Goal: Task Accomplishment & Management: Manage account settings

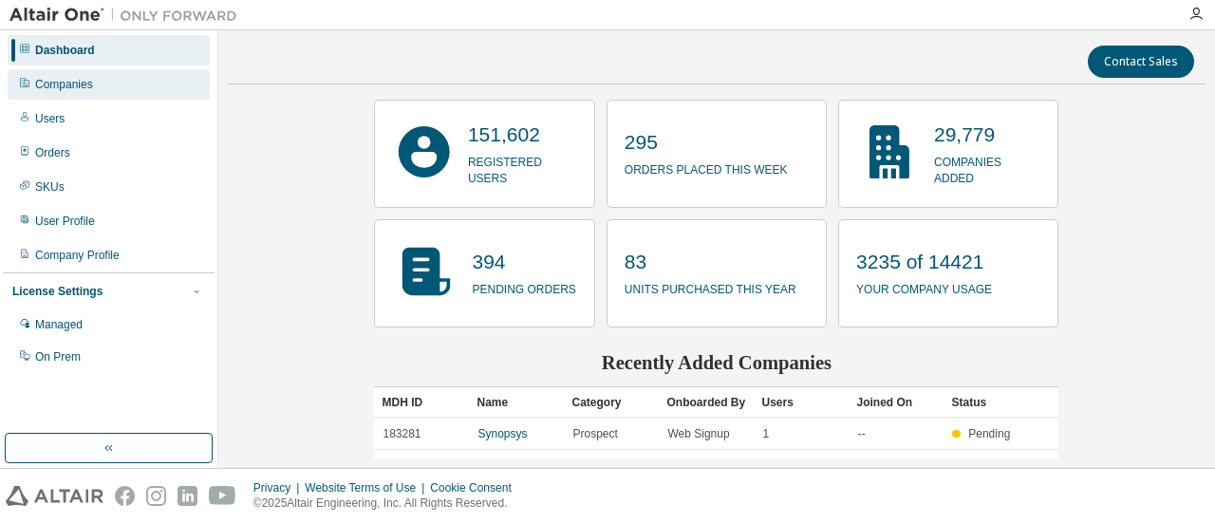
click at [97, 81] on div "Companies" at bounding box center [109, 84] width 202 height 30
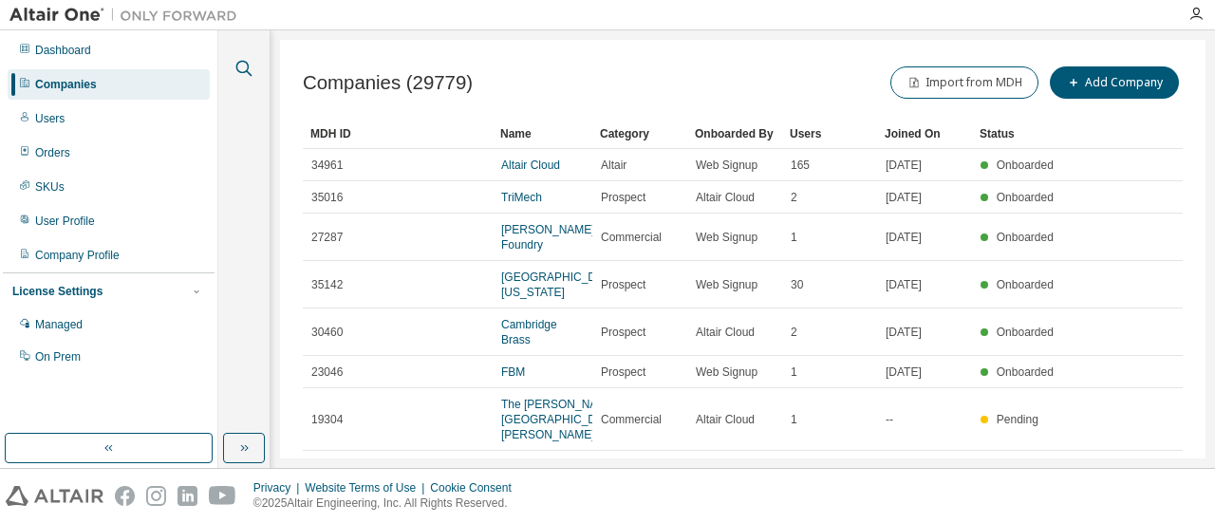
click at [253, 66] on icon "button" at bounding box center [244, 68] width 23 height 23
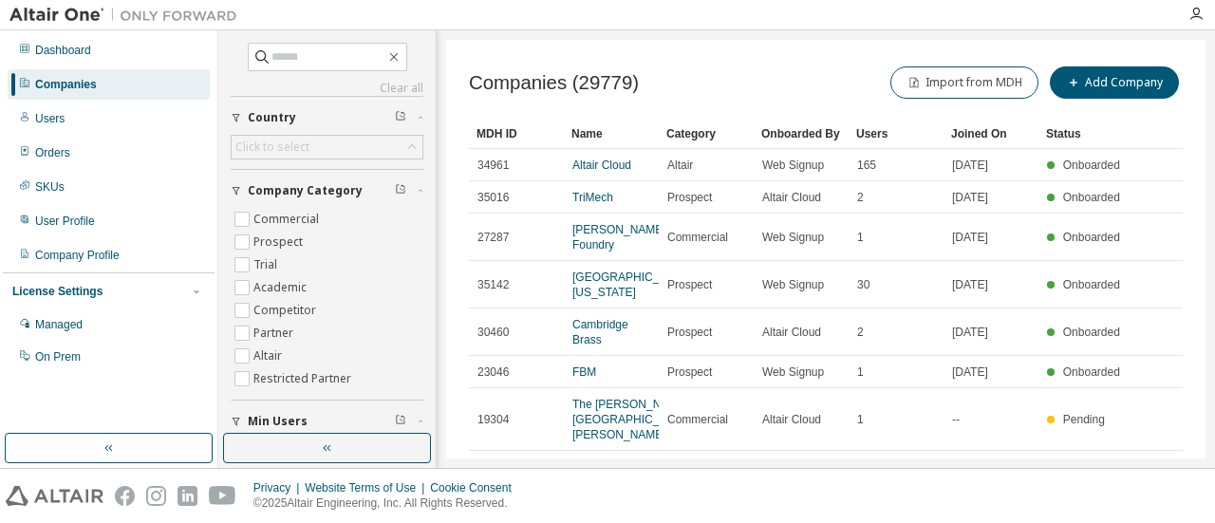
click at [321, 78] on div "Clear all Is Channel Partner Yes No Max Users Min Users Company Category Commer…" at bounding box center [327, 341] width 193 height 597
click at [315, 70] on div "Clear all Is Channel Partner Yes No Max Users Min Users Company Category Commer…" at bounding box center [327, 341] width 193 height 597
click at [306, 57] on input "text" at bounding box center [329, 56] width 114 height 19
type input "**********"
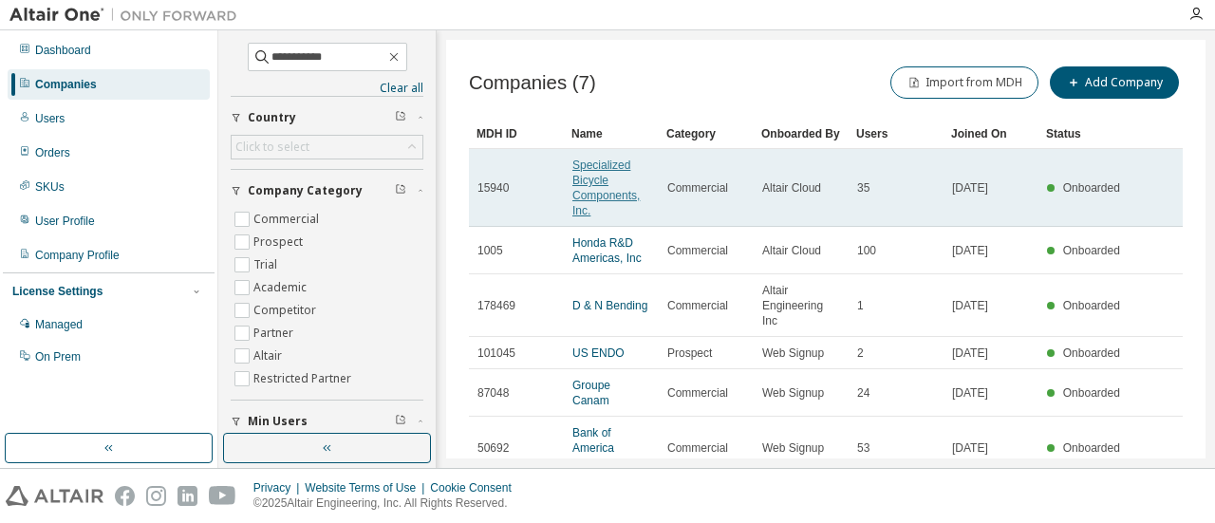
click at [598, 190] on link "Specialized Bicycle Components, Inc." at bounding box center [605, 188] width 67 height 59
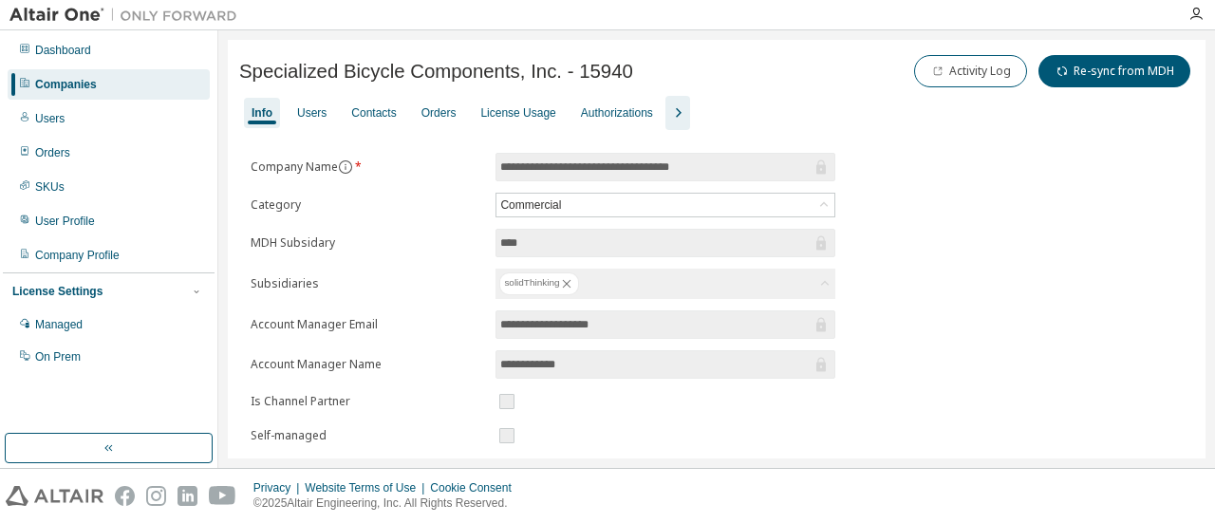
click at [315, 90] on div "Specialized Bicycle Components, Inc. - 15940 Activity Log Re-sync from MDH" at bounding box center [716, 73] width 955 height 45
click at [311, 103] on div "Users" at bounding box center [312, 113] width 45 height 30
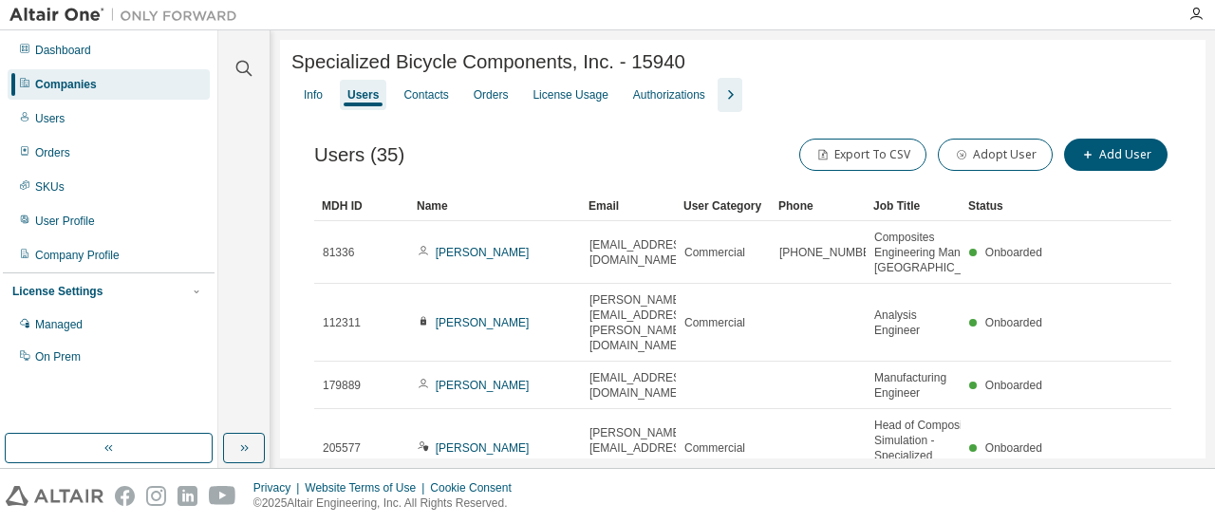
click at [722, 98] on icon "button" at bounding box center [730, 95] width 23 height 23
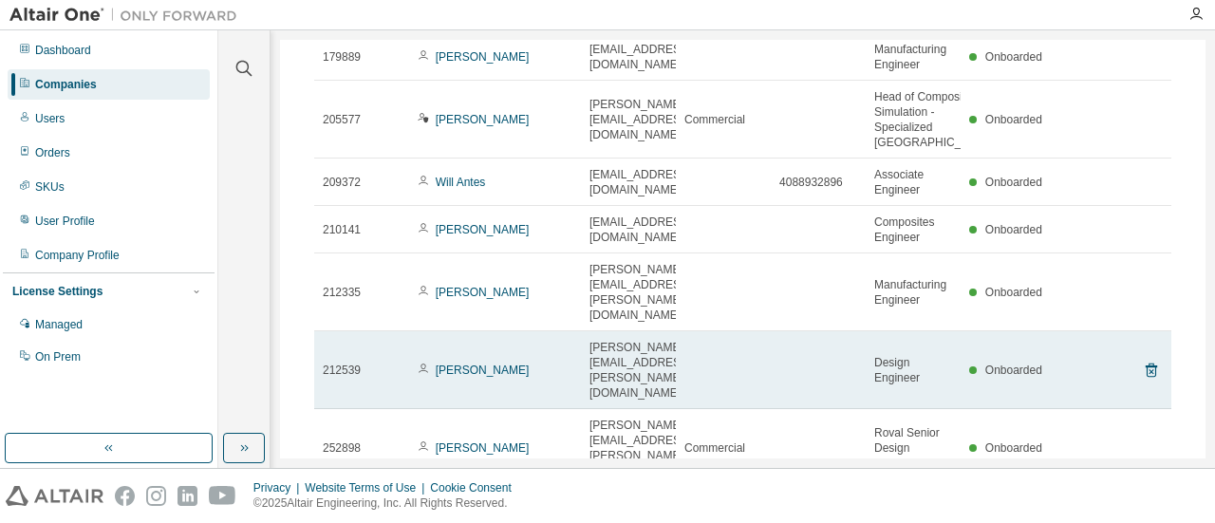
scroll to position [435, 0]
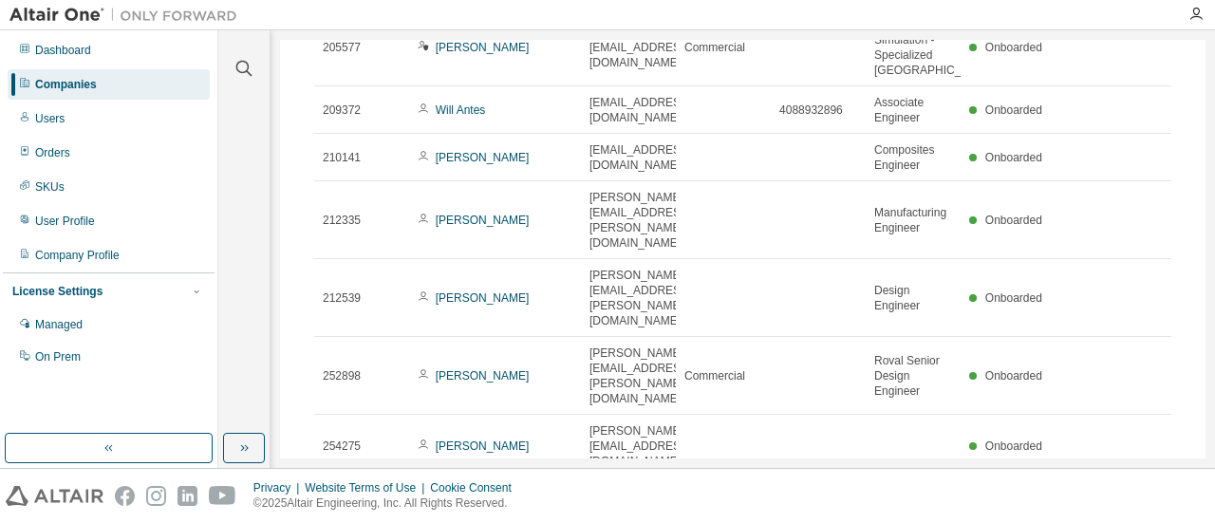
click at [900, 496] on button "10" at bounding box center [913, 503] width 26 height 15
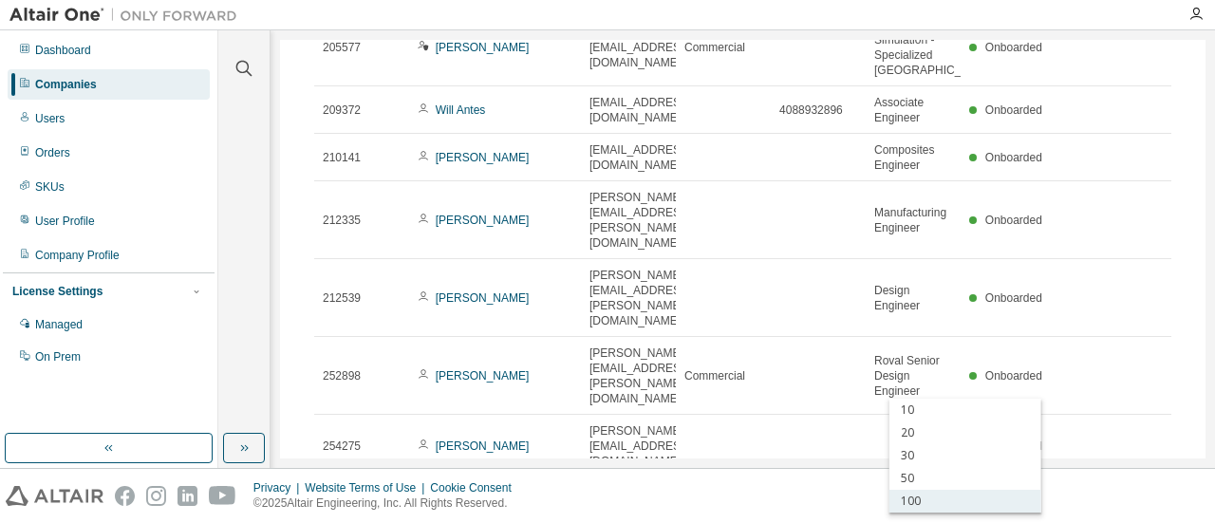
click at [937, 499] on div "100" at bounding box center [966, 501] width 152 height 23
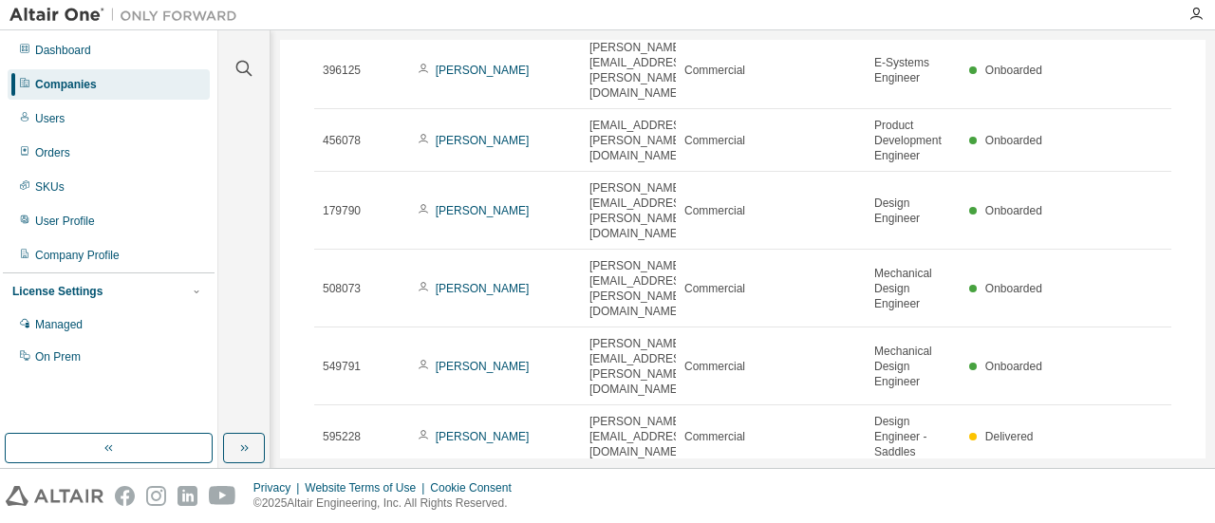
scroll to position [1667, 0]
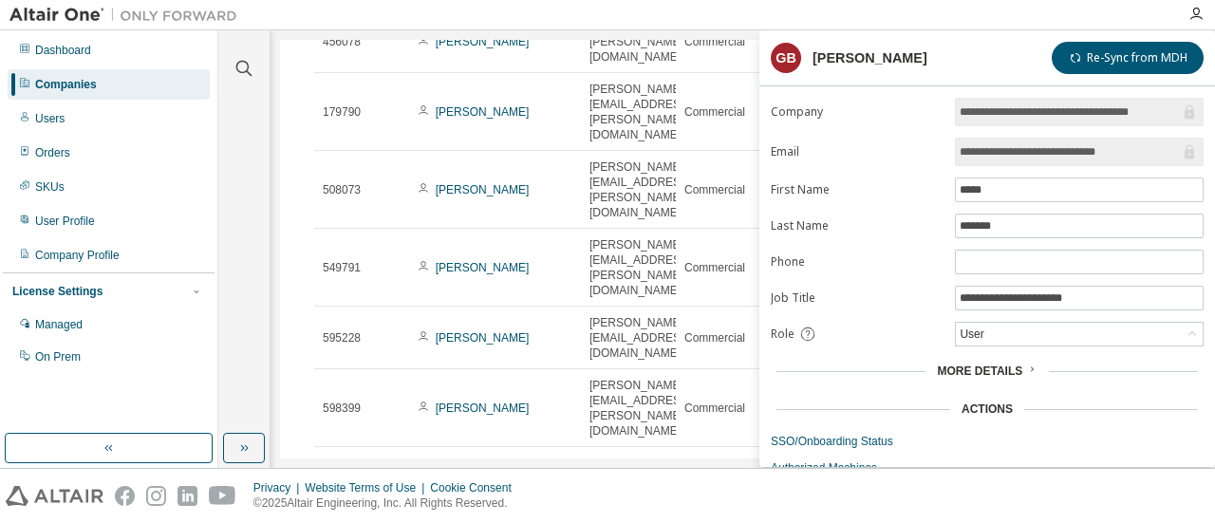
scroll to position [55, 0]
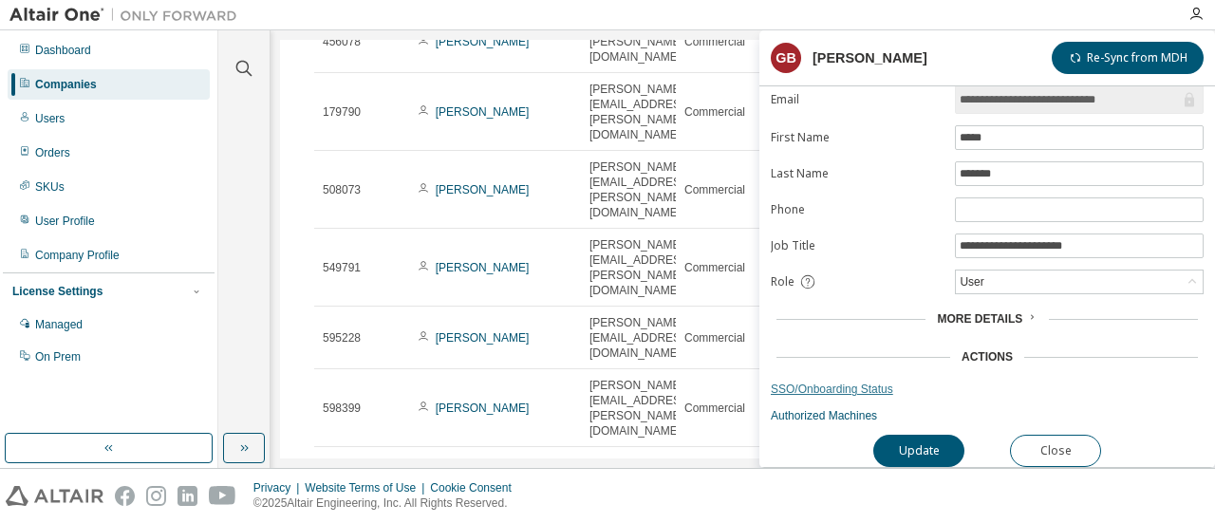
click at [853, 382] on link "SSO/Onboarding Status" at bounding box center [987, 389] width 433 height 15
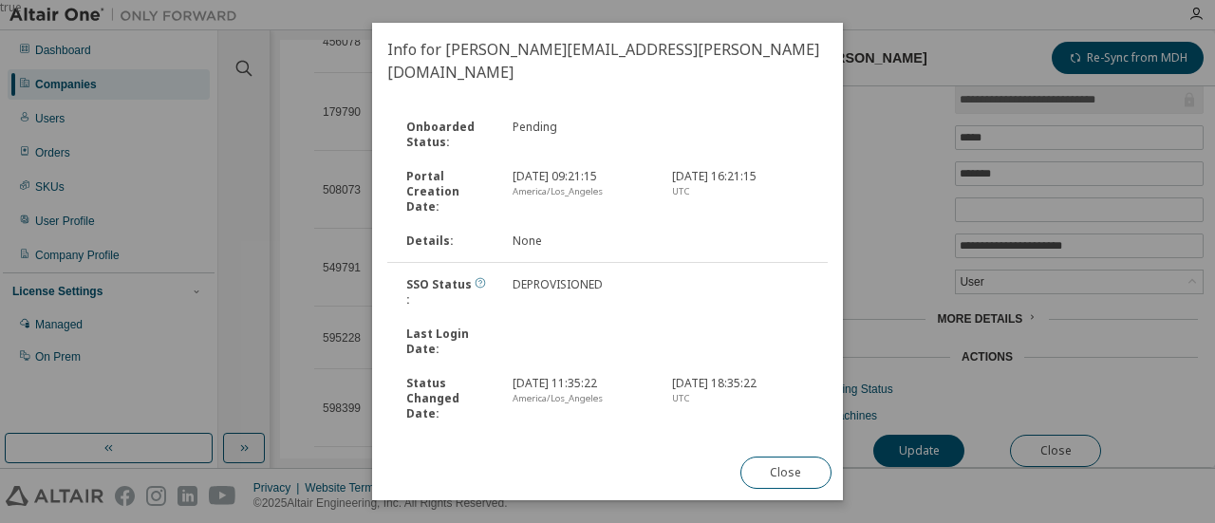
click at [475, 277] on icon at bounding box center [480, 282] width 11 height 11
click at [769, 471] on button "Close" at bounding box center [786, 473] width 91 height 32
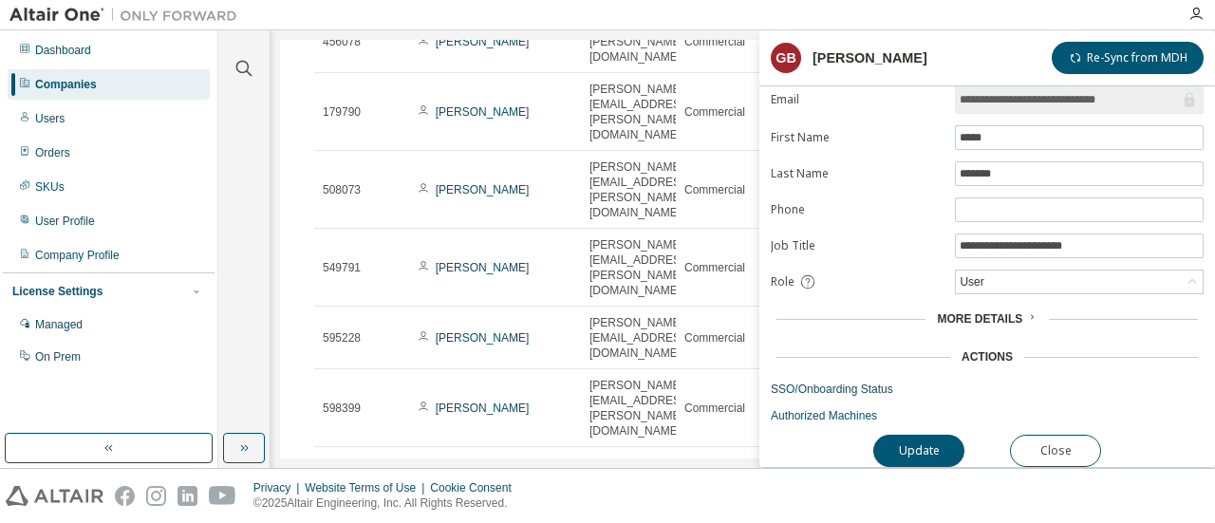
click at [1011, 312] on span "More Details" at bounding box center [979, 318] width 85 height 13
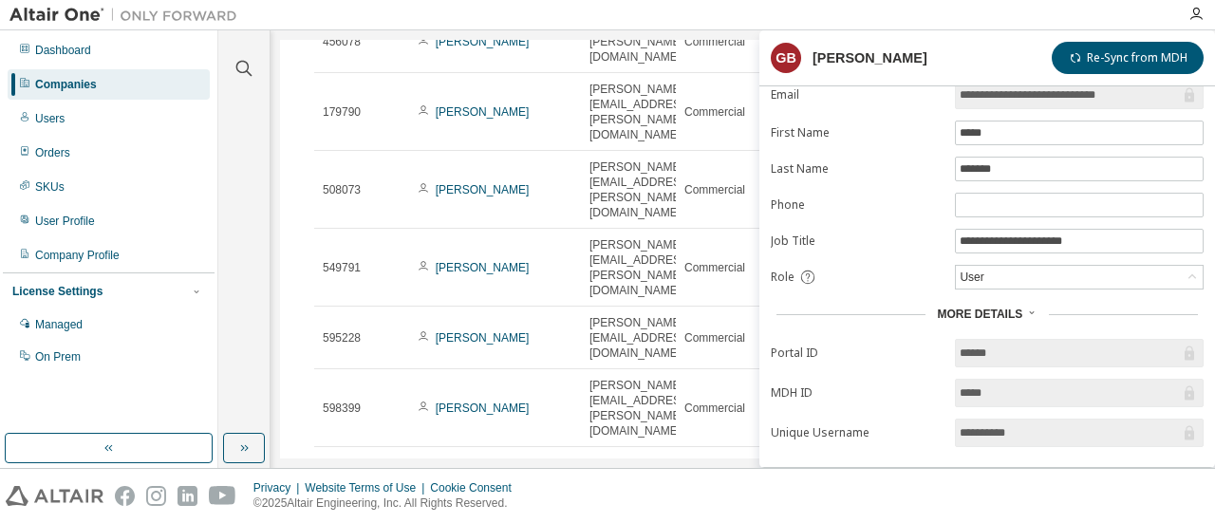
scroll to position [173, 0]
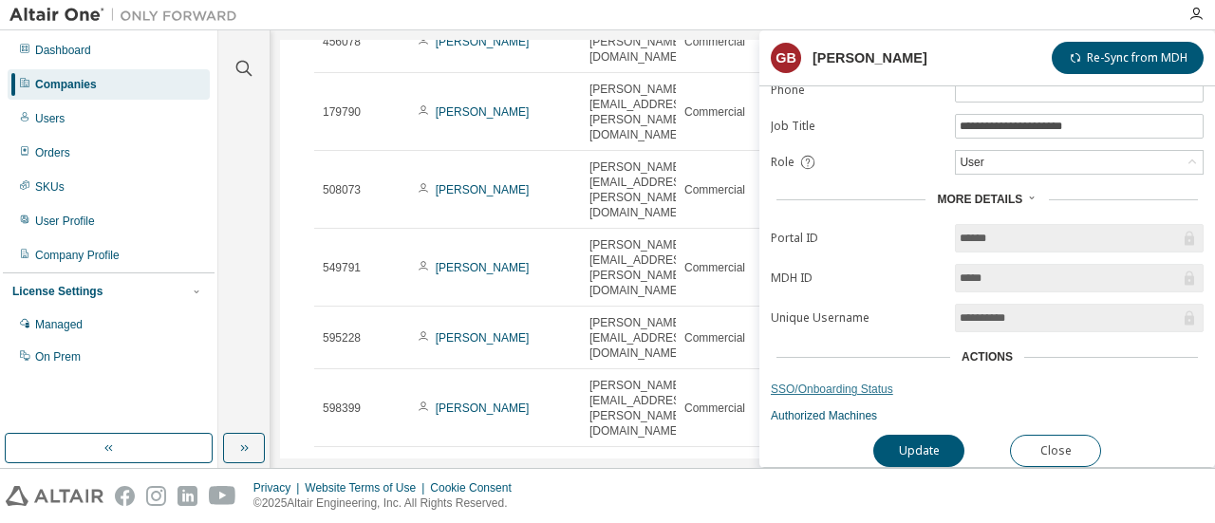
click at [872, 387] on link "SSO/Onboarding Status" at bounding box center [987, 389] width 433 height 15
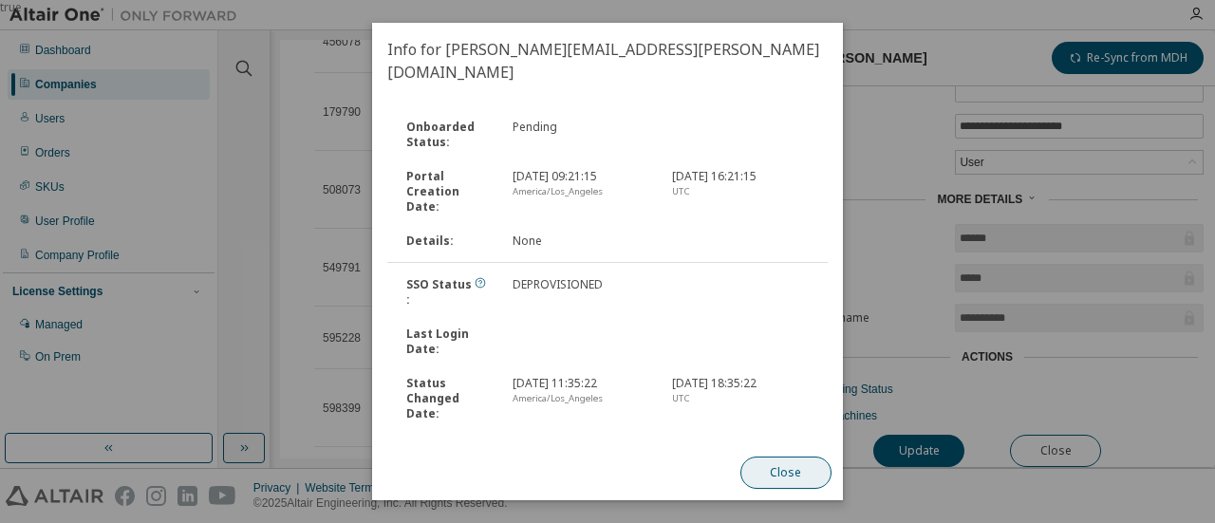
click at [781, 478] on button "Close" at bounding box center [786, 473] width 91 height 32
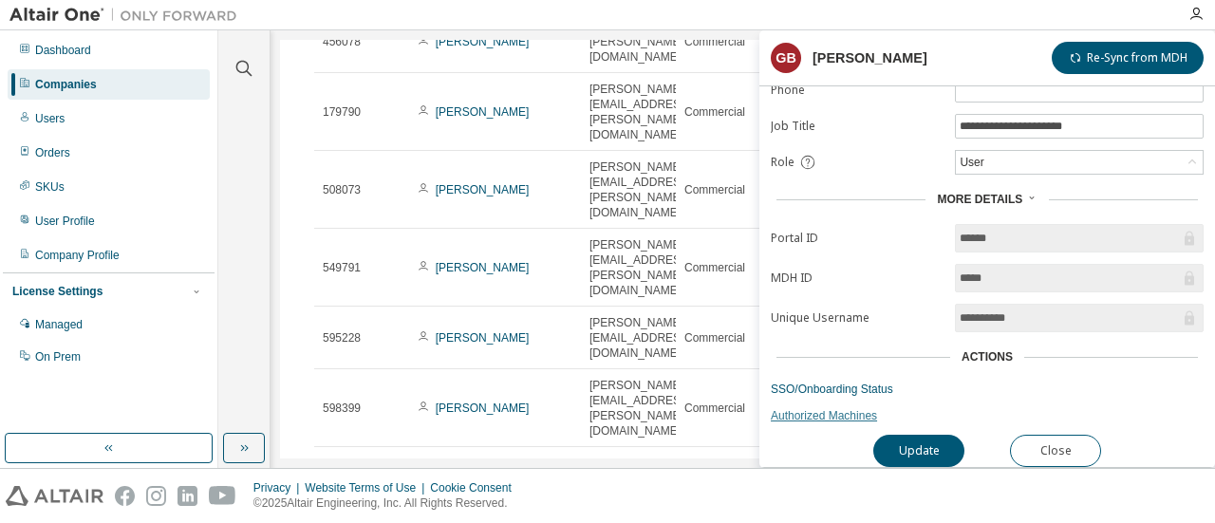
click at [830, 408] on link "Authorized Machines" at bounding box center [987, 415] width 433 height 15
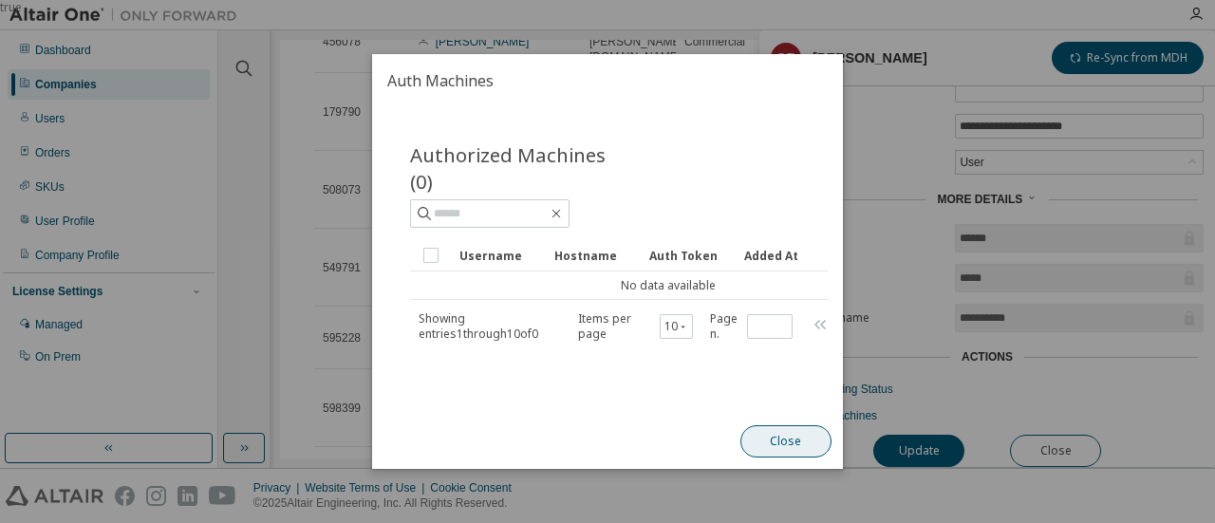
click at [807, 456] on button "Close" at bounding box center [786, 441] width 91 height 32
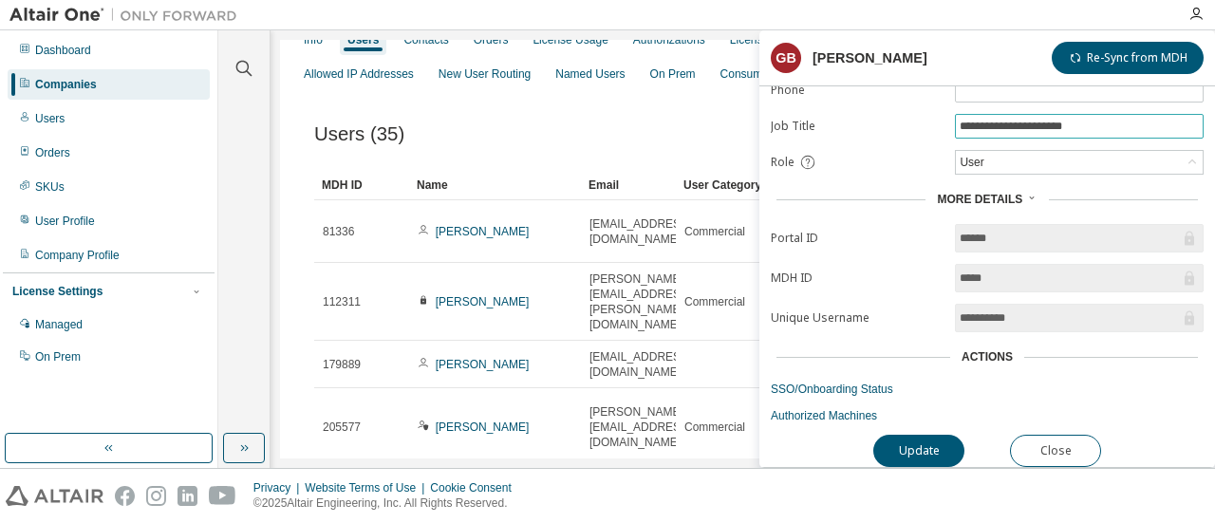
scroll to position [172, 0]
click at [1038, 435] on button "Close" at bounding box center [1055, 451] width 91 height 32
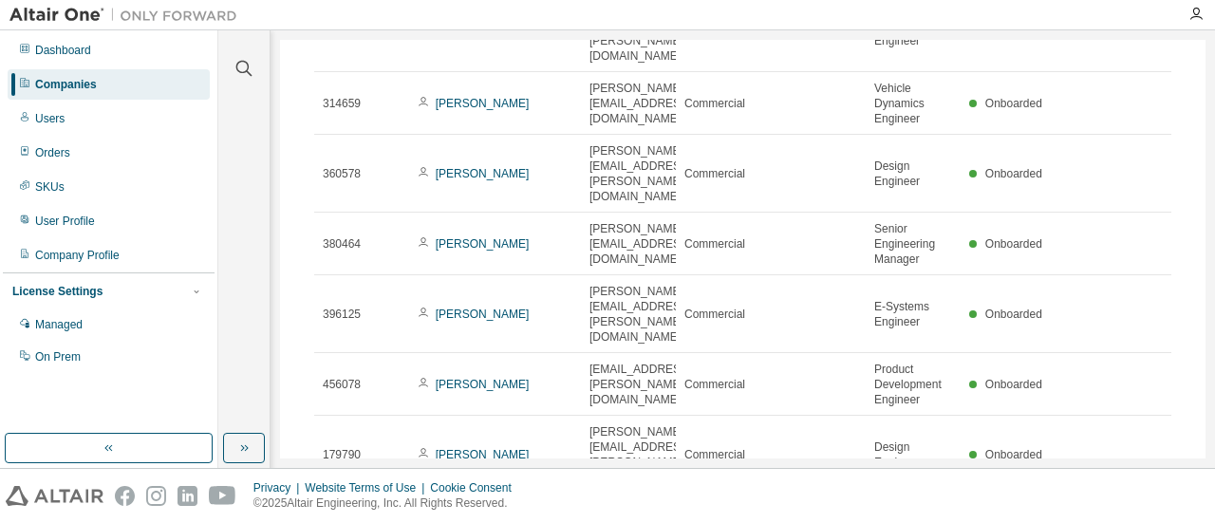
scroll to position [1667, 0]
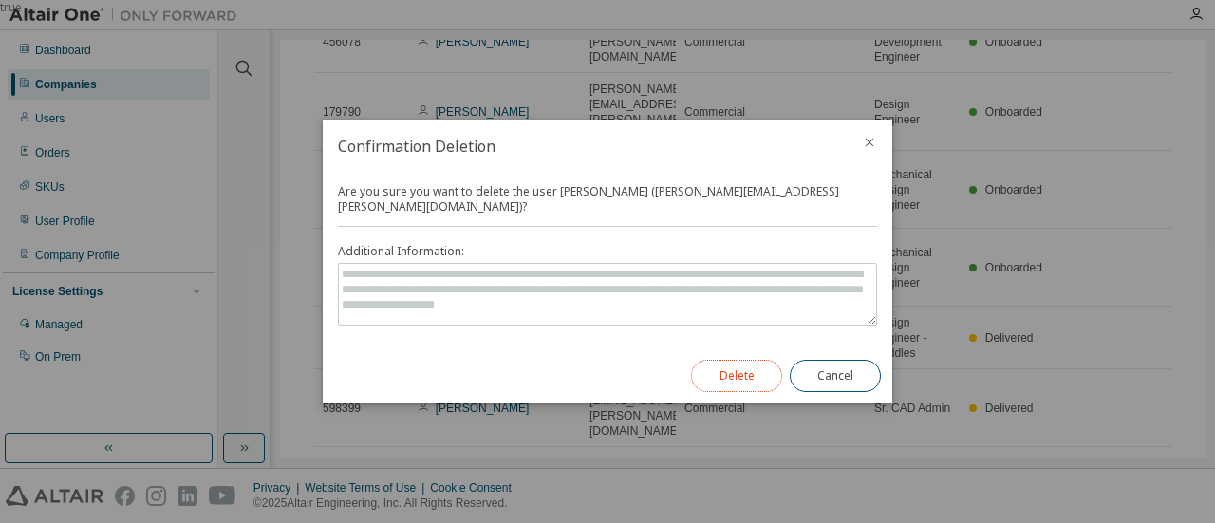
click at [752, 368] on button "Delete" at bounding box center [736, 376] width 91 height 32
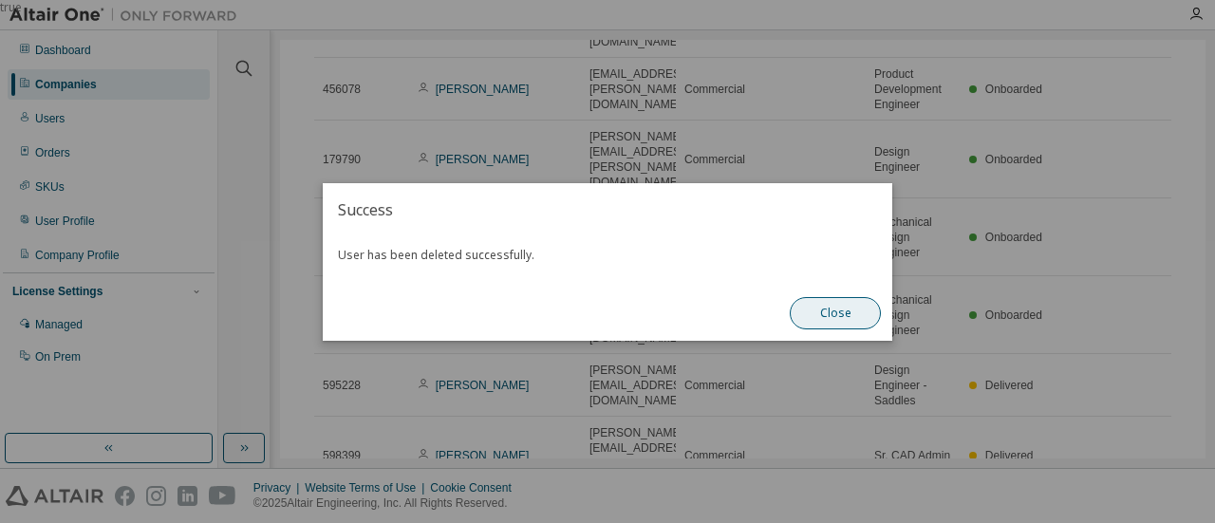
click at [837, 312] on button "Close" at bounding box center [835, 313] width 91 height 32
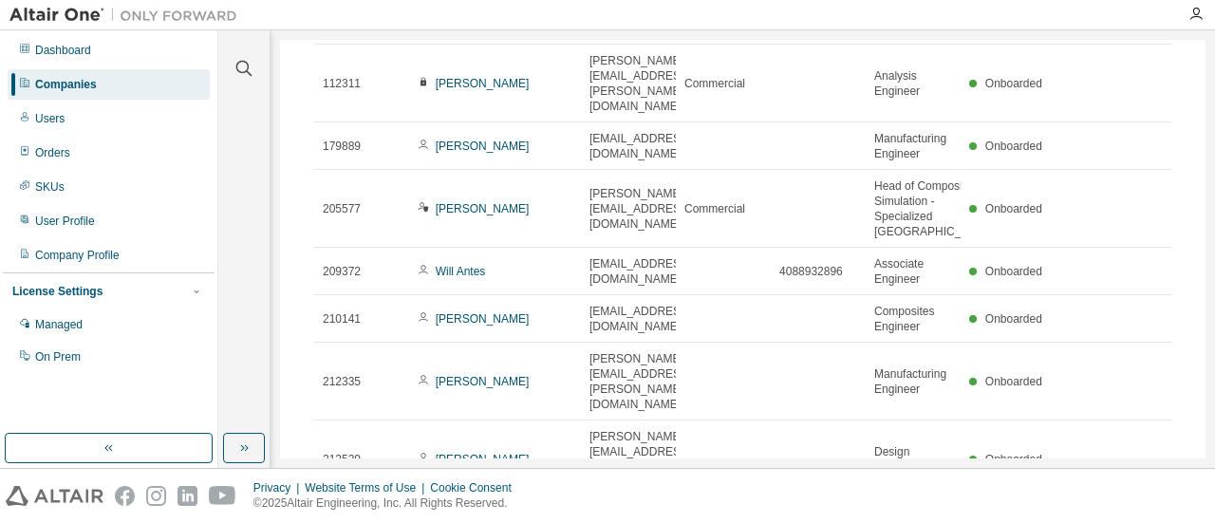
scroll to position [0, 0]
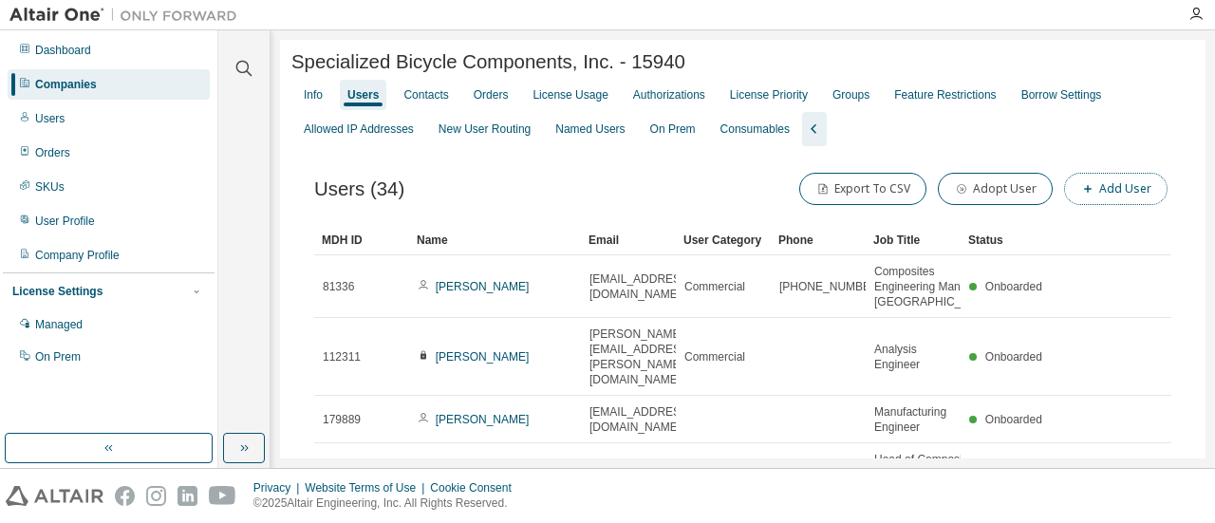
click at [1118, 183] on button "Add User" at bounding box center [1115, 189] width 103 height 32
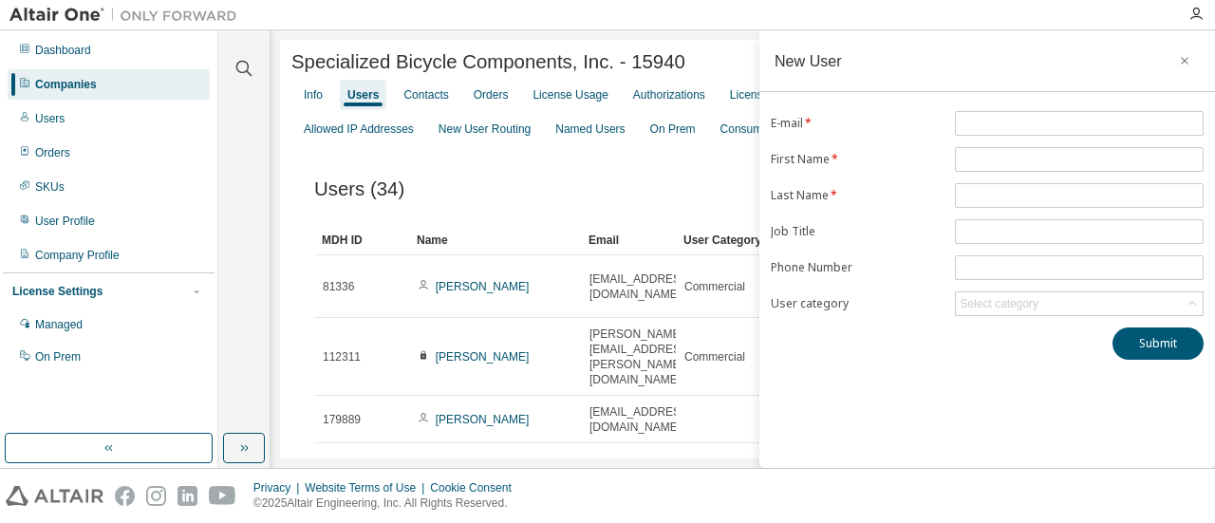
click at [1018, 141] on form "E-mail * First Name * Last Name * Job Title Phone Number User category Select c…" at bounding box center [987, 213] width 433 height 205
click at [1016, 124] on input "text" at bounding box center [1079, 123] width 239 height 15
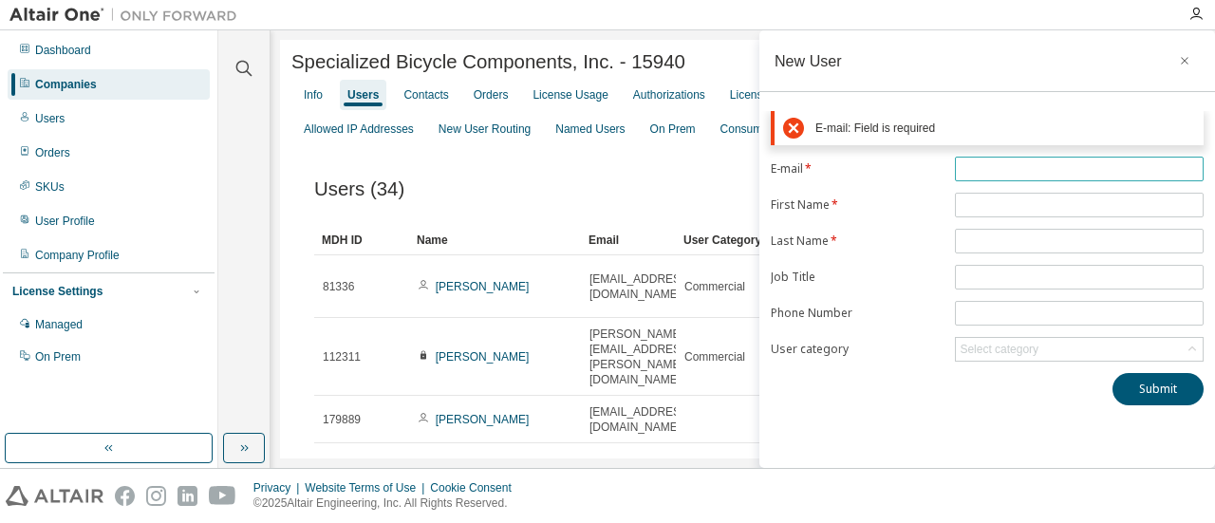
click at [984, 159] on span at bounding box center [1079, 169] width 249 height 25
click at [984, 163] on input "text" at bounding box center [1079, 168] width 239 height 15
paste input "**********"
type input "**********"
click at [997, 198] on form "**********" at bounding box center [987, 259] width 433 height 205
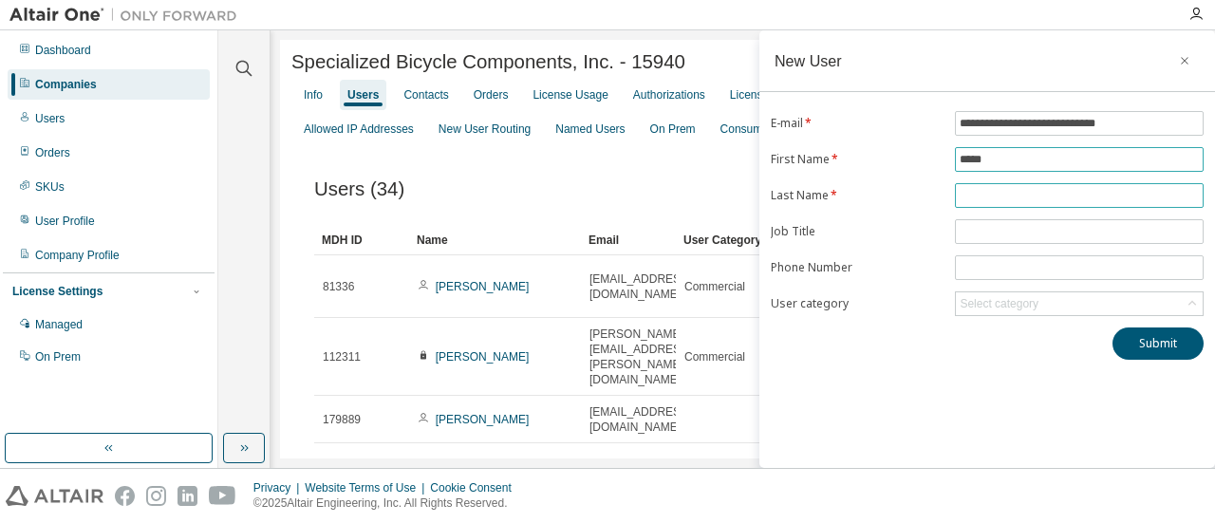
type input "*****"
type input "*******"
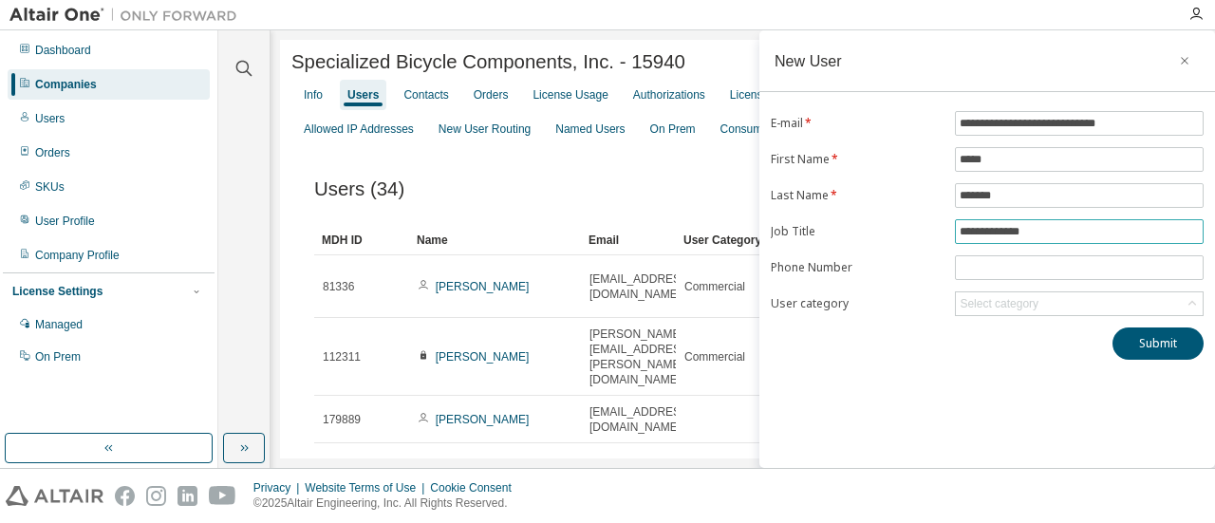
type input "**********"
click at [1092, 310] on div "Select category" at bounding box center [1079, 303] width 247 height 23
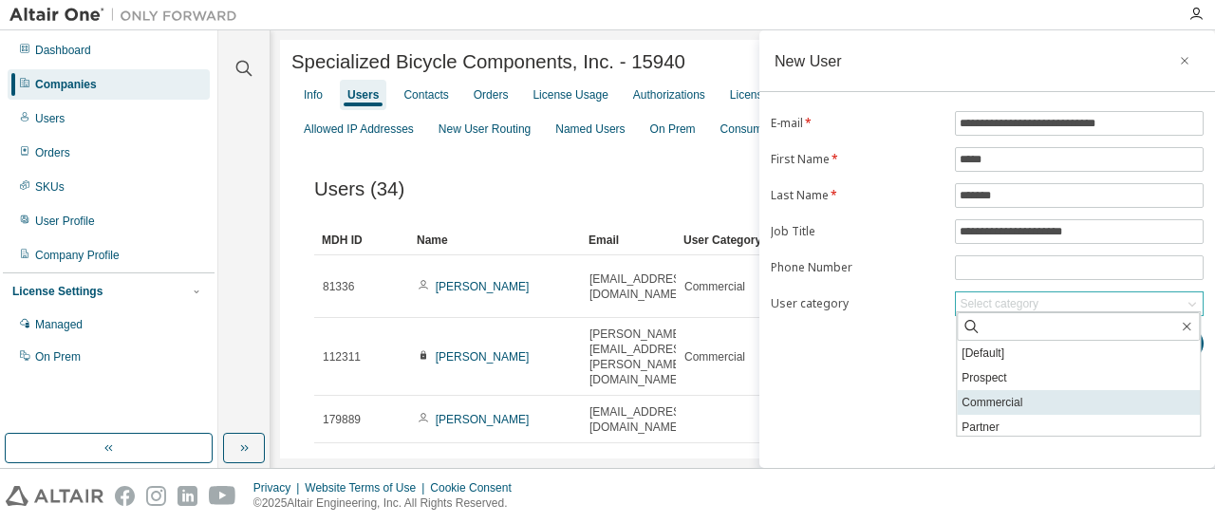
click at [1064, 403] on li "Commercial" at bounding box center [1078, 402] width 243 height 25
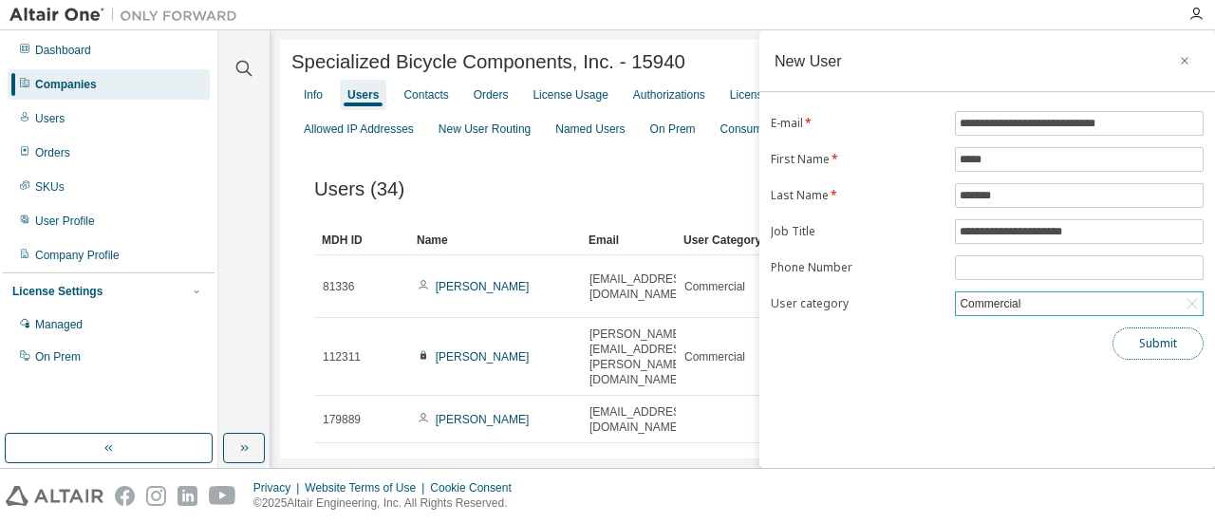
click at [1167, 339] on button "Submit" at bounding box center [1158, 344] width 91 height 32
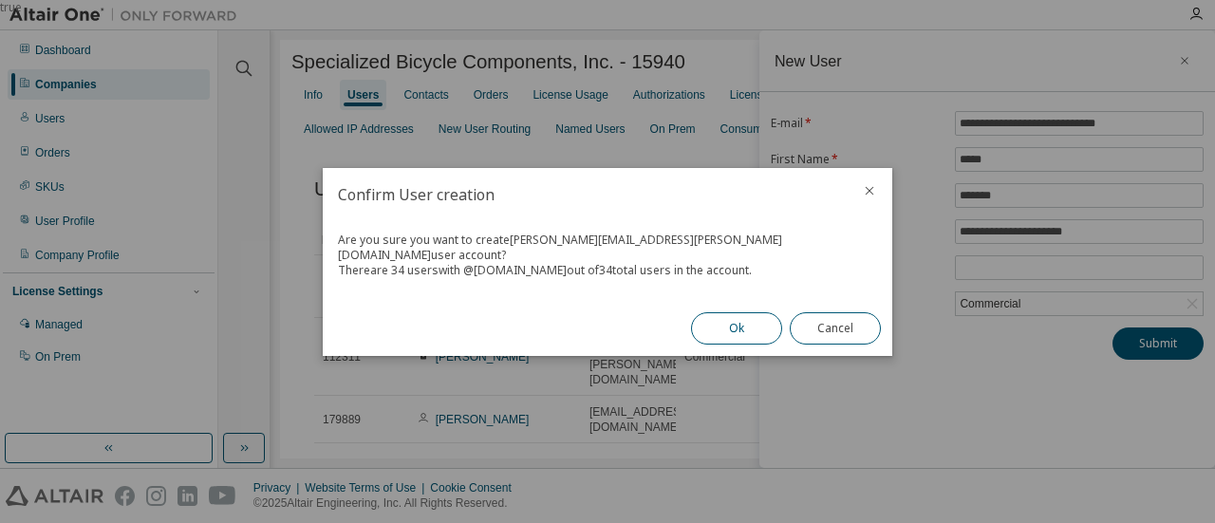
click at [720, 320] on button "Ok" at bounding box center [736, 328] width 91 height 32
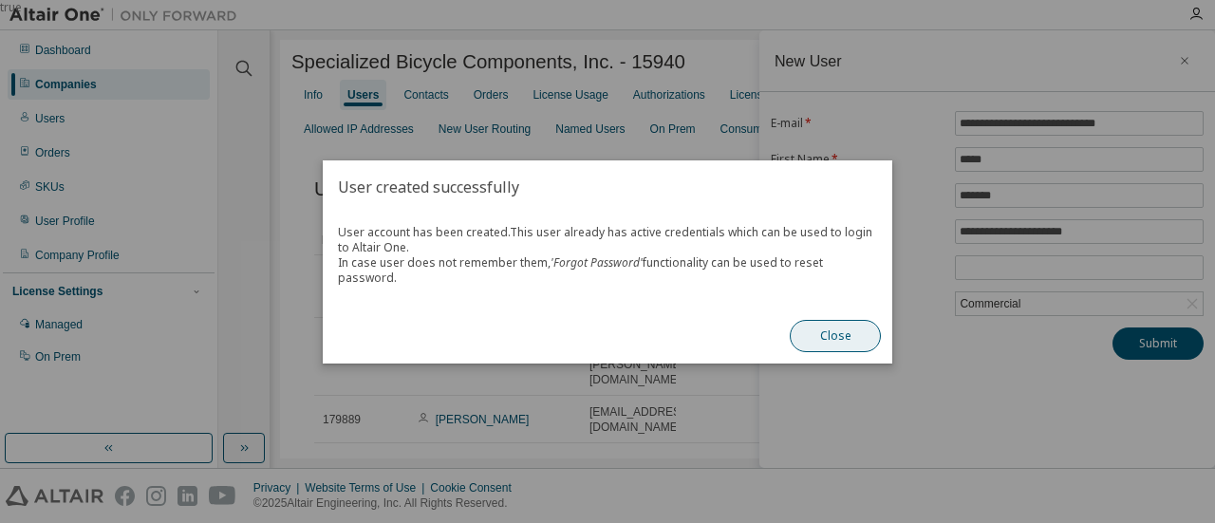
click at [841, 330] on button "Close" at bounding box center [835, 336] width 91 height 32
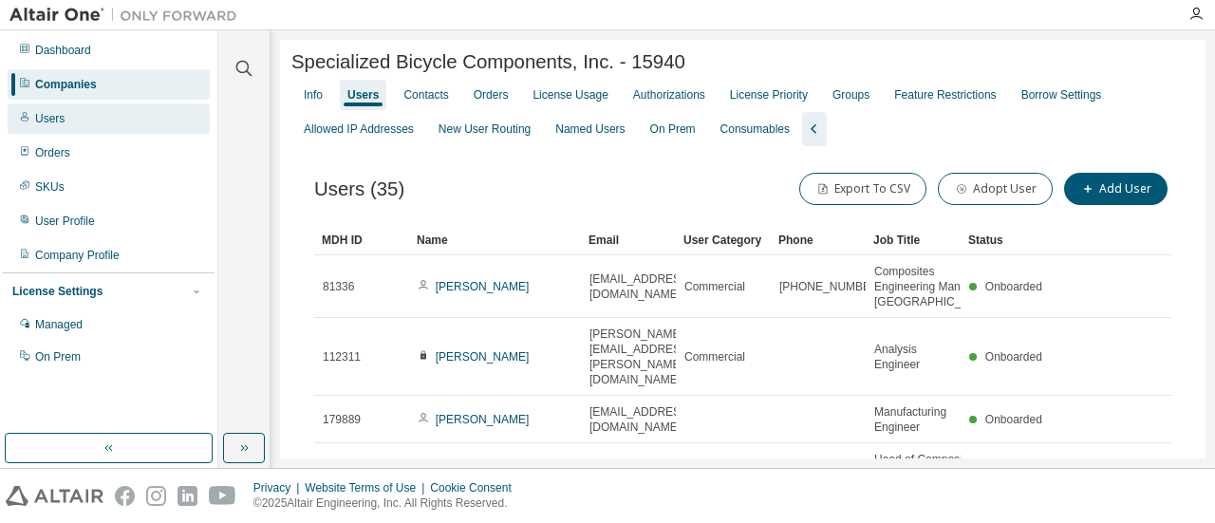
click at [88, 113] on div "Users" at bounding box center [109, 118] width 202 height 30
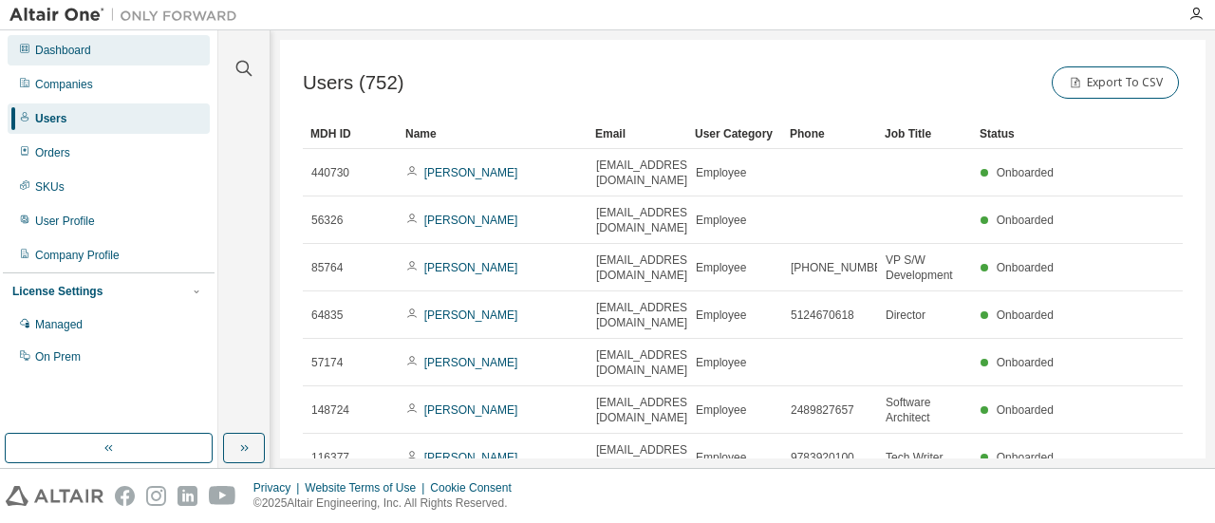
click at [95, 61] on div "Dashboard" at bounding box center [109, 50] width 202 height 30
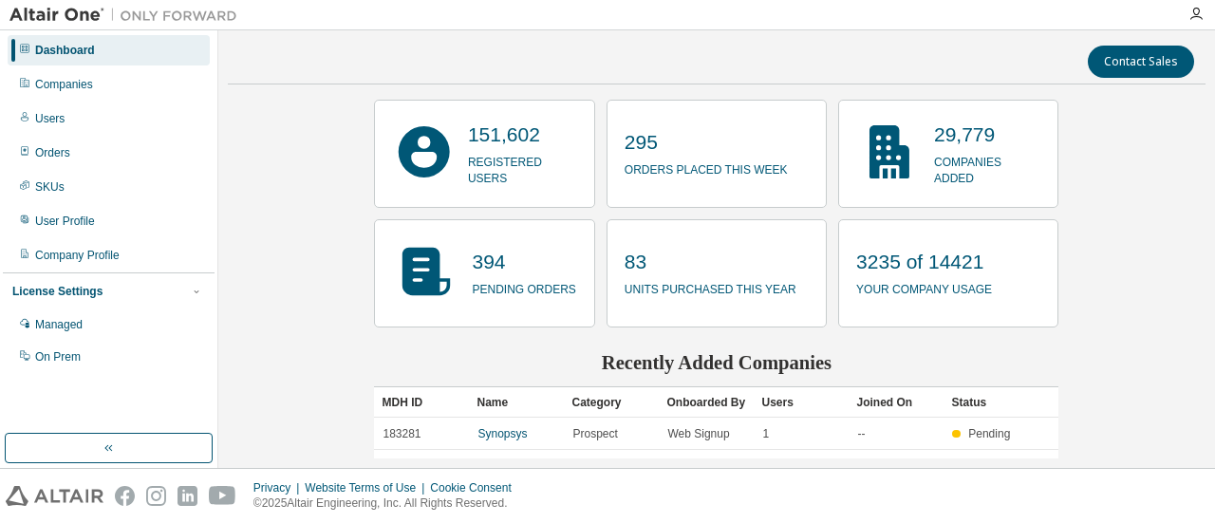
click at [84, 101] on div "Dashboard Companies Users Orders SKUs User Profile Company Profile License Sett…" at bounding box center [109, 203] width 212 height 341
click at [85, 92] on div "Companies" at bounding box center [109, 84] width 202 height 30
